Goal: Task Accomplishment & Management: Manage account settings

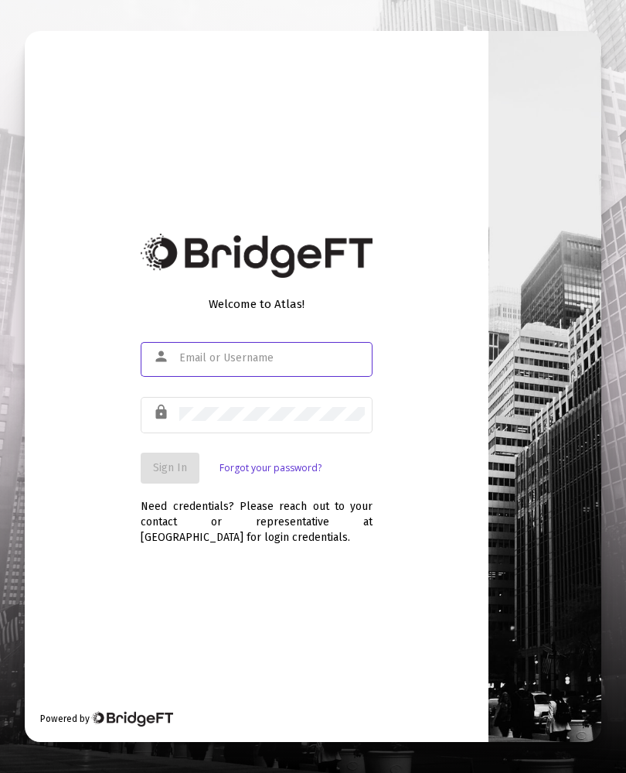
click at [228, 364] on input "text" at bounding box center [272, 358] width 186 height 12
type input "[EMAIL_ADDRESS][DOMAIN_NAME]"
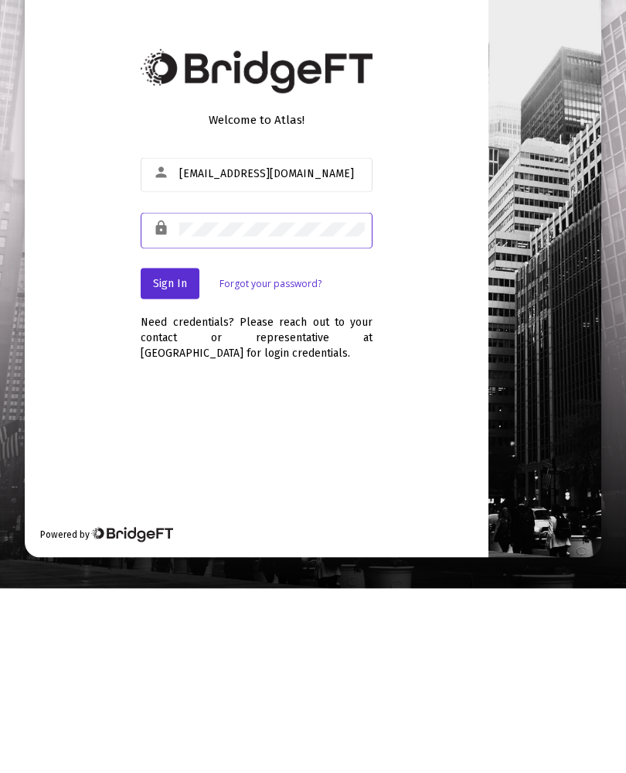
click at [176, 452] on button "Sign In" at bounding box center [170, 467] width 59 height 31
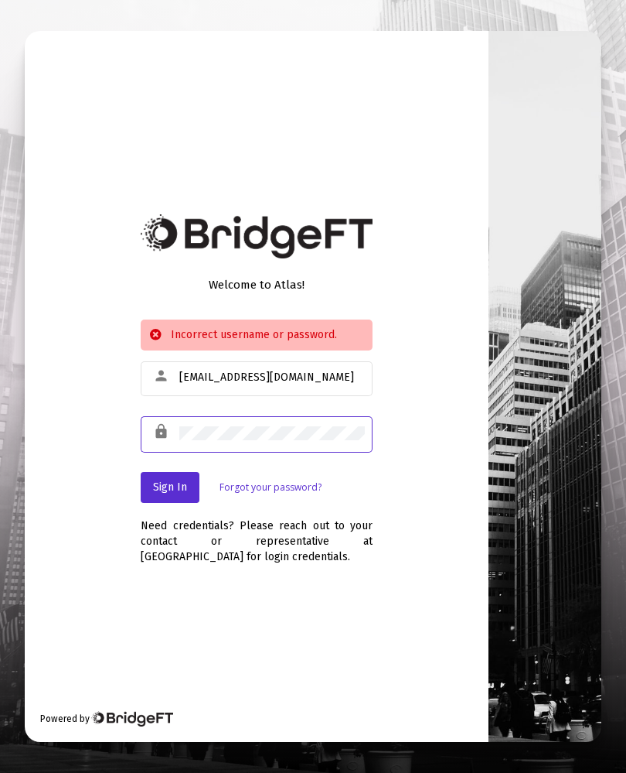
click at [186, 484] on button "Sign In" at bounding box center [170, 487] width 59 height 31
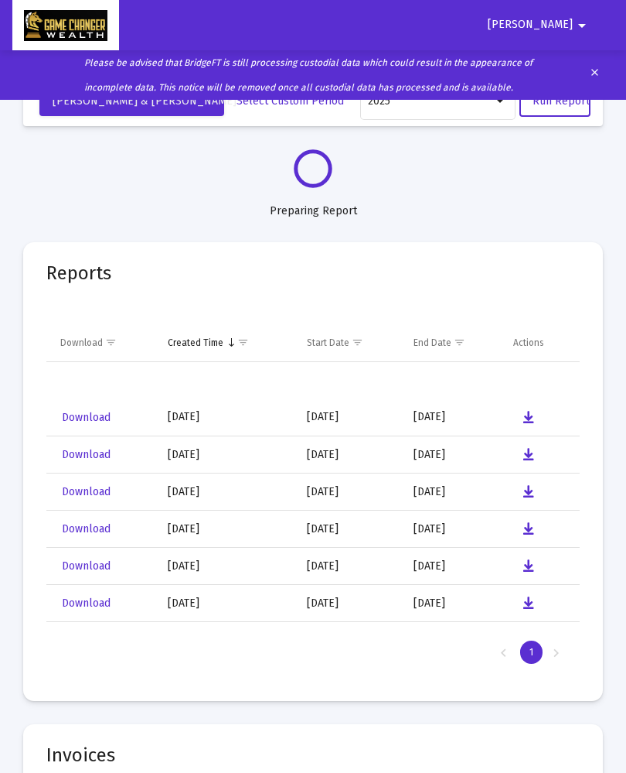
select select "View all"
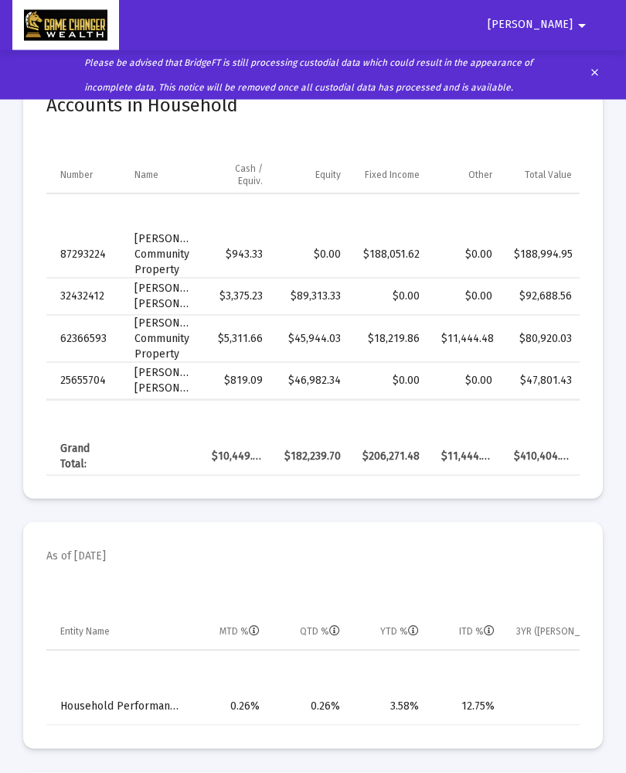
scroll to position [779, 0]
click at [507, 575] on mat-card-title-group "As of [DATE]" at bounding box center [313, 559] width 534 height 31
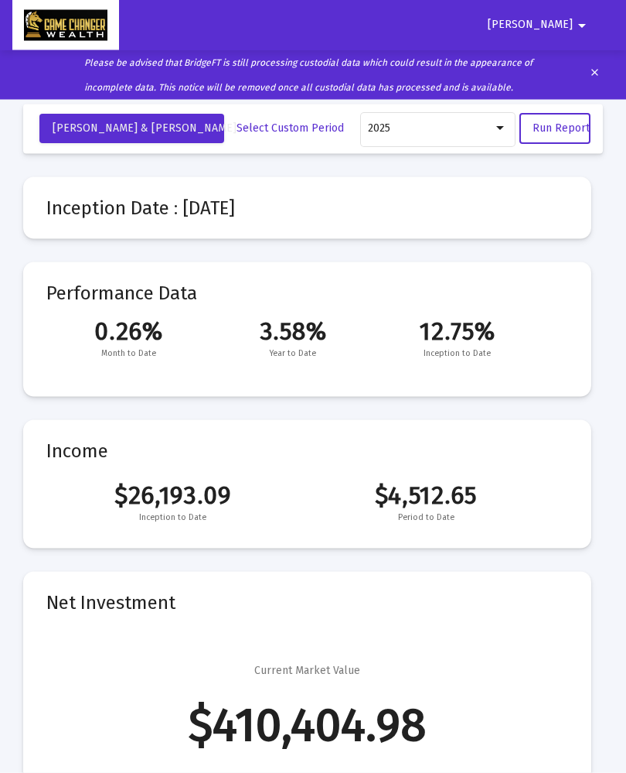
scroll to position [0, 0]
click at [584, 36] on mat-icon "arrow_drop_down" at bounding box center [582, 25] width 19 height 31
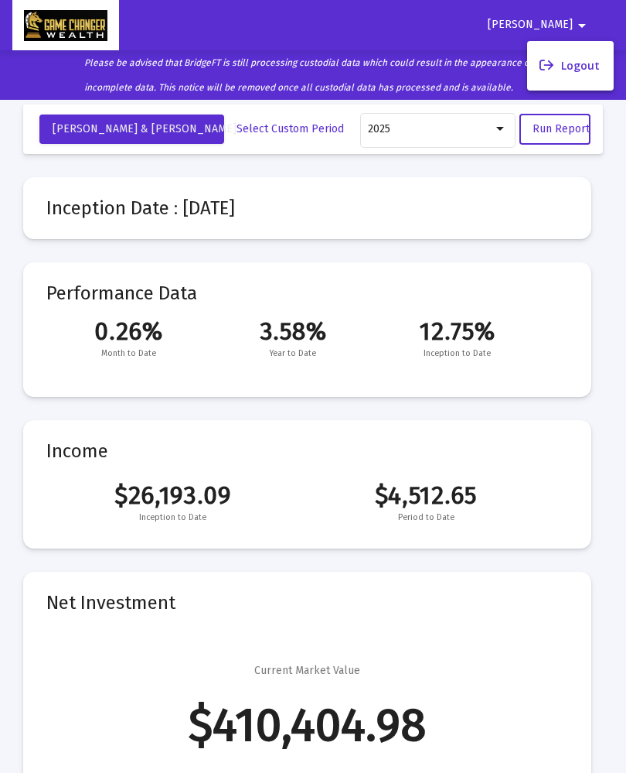
click at [584, 78] on button "Logout" at bounding box center [570, 65] width 87 height 37
